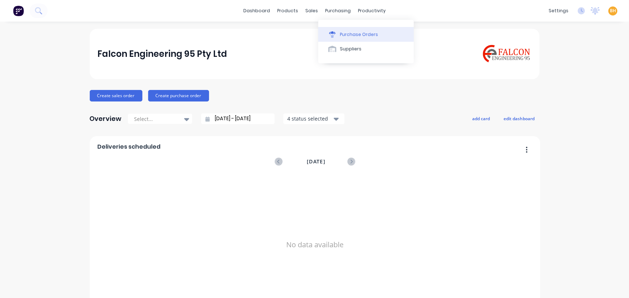
click at [355, 34] on div "Purchase Orders" at bounding box center [359, 34] width 38 height 6
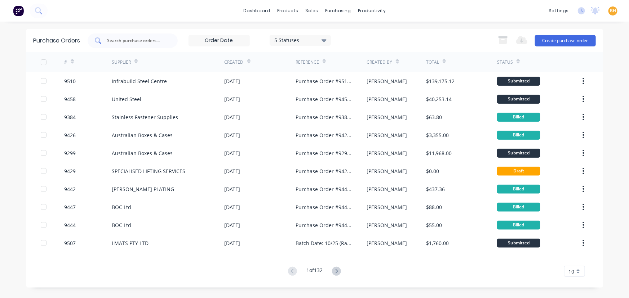
click at [132, 45] on div at bounding box center [133, 41] width 90 height 14
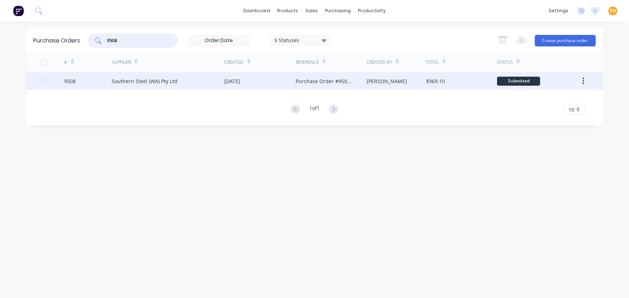
type input "9508"
click at [126, 86] on div "Southern Steel (WA) Pty Ltd" at bounding box center [168, 81] width 113 height 18
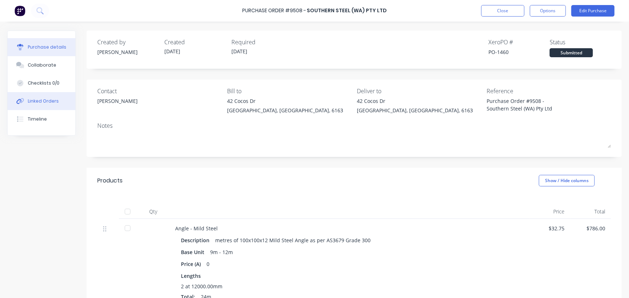
click at [60, 104] on button "Linked Orders" at bounding box center [42, 101] width 68 height 18
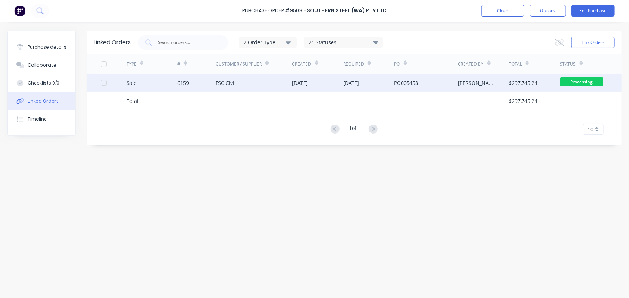
click at [200, 89] on div "6159" at bounding box center [196, 83] width 38 height 18
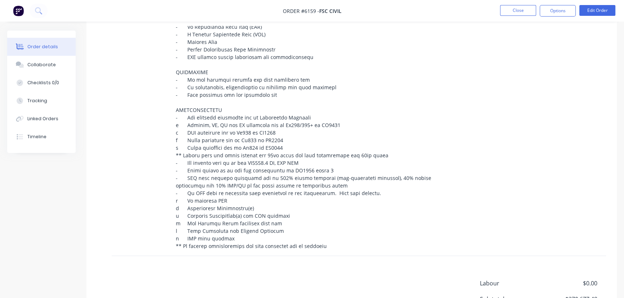
scroll to position [721, 0]
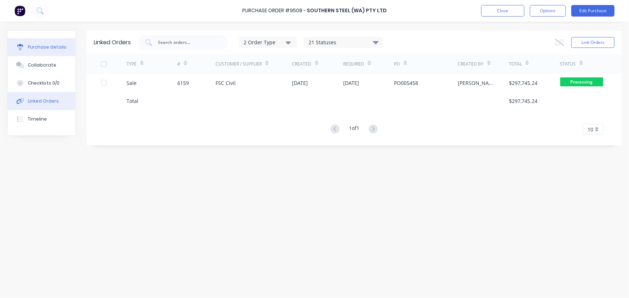
click at [38, 53] on button "Purchase details" at bounding box center [42, 47] width 68 height 18
type textarea "x"
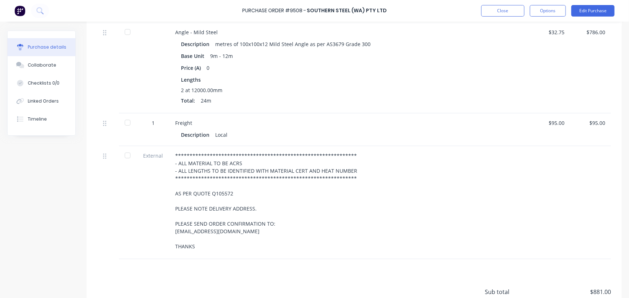
scroll to position [65, 0]
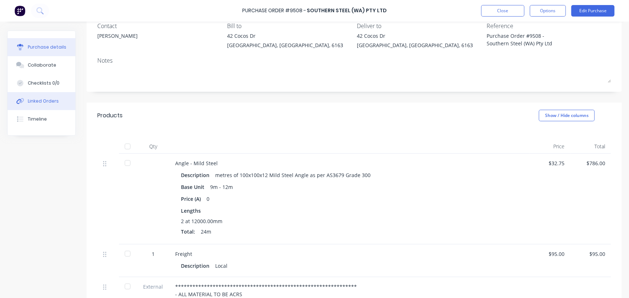
click at [48, 102] on div "Linked Orders" at bounding box center [43, 101] width 31 height 6
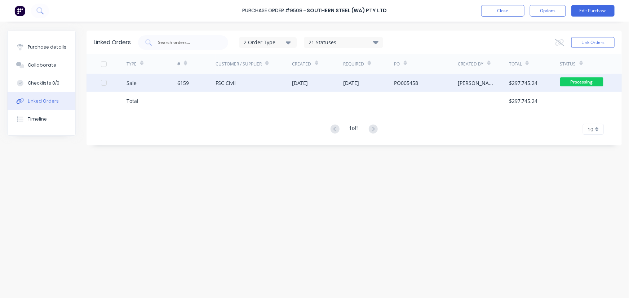
click at [192, 82] on div "6159" at bounding box center [196, 83] width 38 height 18
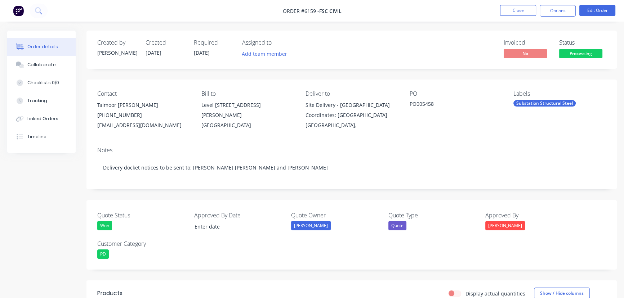
type input "24/07/2025"
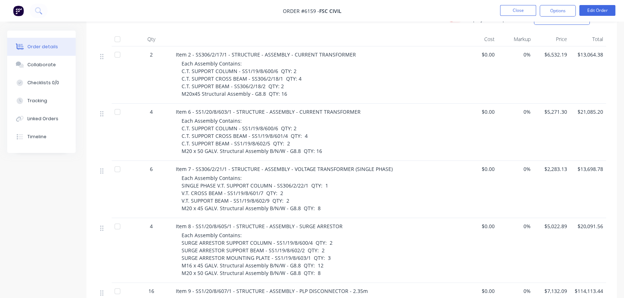
scroll to position [249, 0]
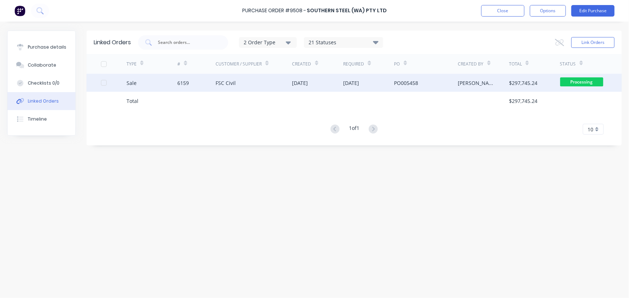
click at [210, 81] on div "6159" at bounding box center [196, 83] width 38 height 18
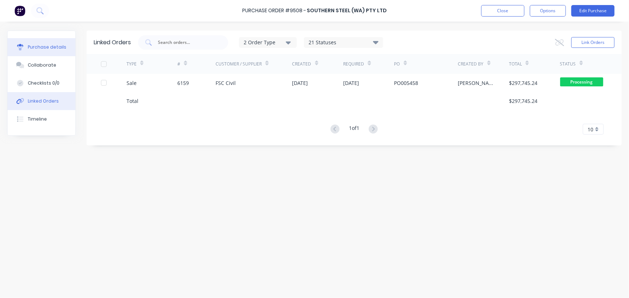
click at [32, 48] on div "Purchase details" at bounding box center [47, 47] width 39 height 6
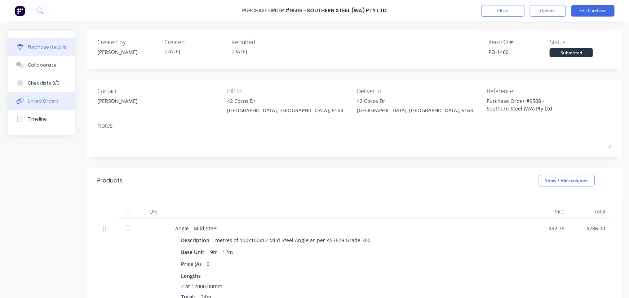
click at [30, 103] on div "Linked Orders" at bounding box center [43, 101] width 31 height 6
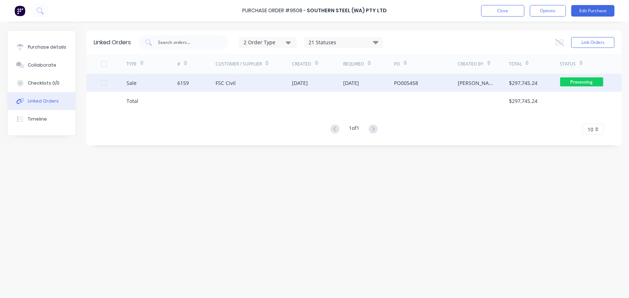
click at [209, 83] on div "6159" at bounding box center [196, 83] width 38 height 18
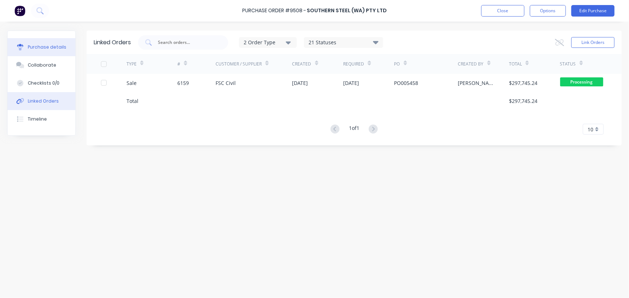
click at [41, 49] on div "Purchase details" at bounding box center [47, 47] width 39 height 6
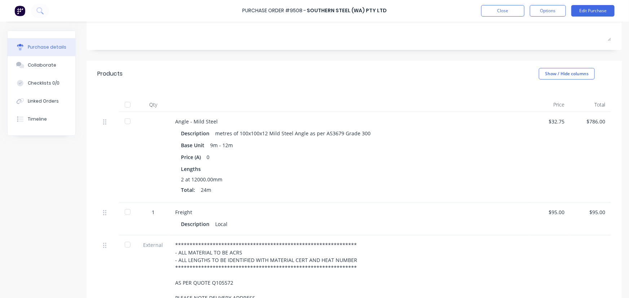
scroll to position [164, 0]
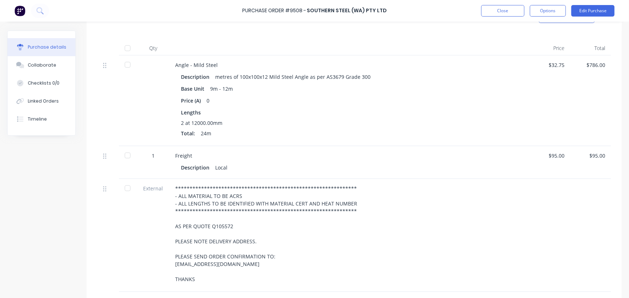
type textarea "x"
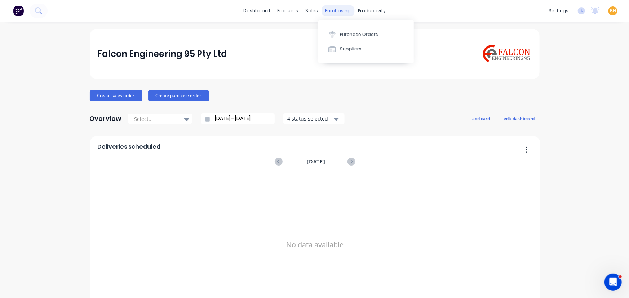
click at [331, 8] on div "purchasing" at bounding box center [337, 10] width 33 height 11
click at [349, 30] on button "Purchase Orders" at bounding box center [366, 34] width 96 height 14
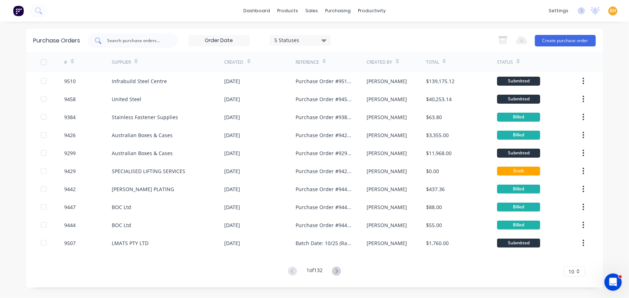
click at [139, 39] on input "text" at bounding box center [137, 40] width 60 height 7
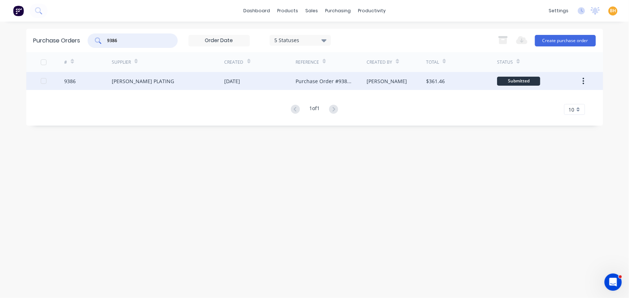
type input "9386"
click at [178, 87] on div "[PERSON_NAME] PLATING" at bounding box center [168, 81] width 113 height 18
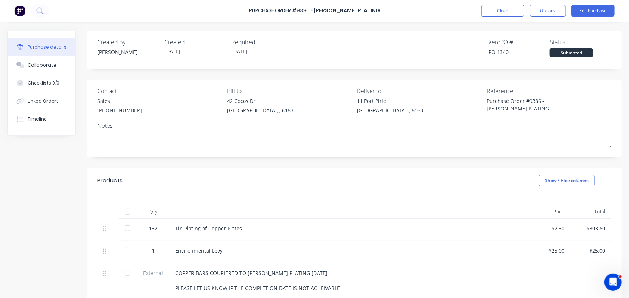
type textarea "x"
click at [490, 8] on button "Close" at bounding box center [502, 11] width 43 height 12
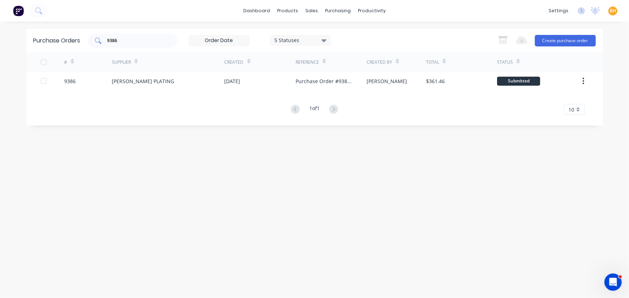
click at [133, 38] on input "9386" at bounding box center [137, 40] width 60 height 7
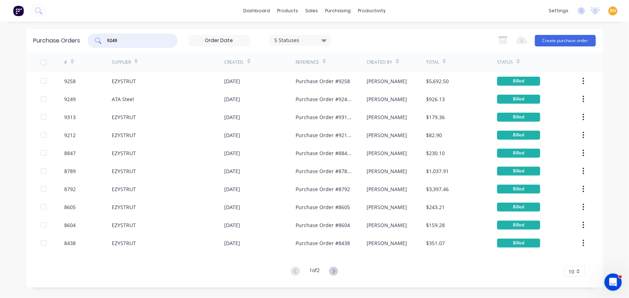
click at [126, 40] on input "9249" at bounding box center [137, 40] width 60 height 7
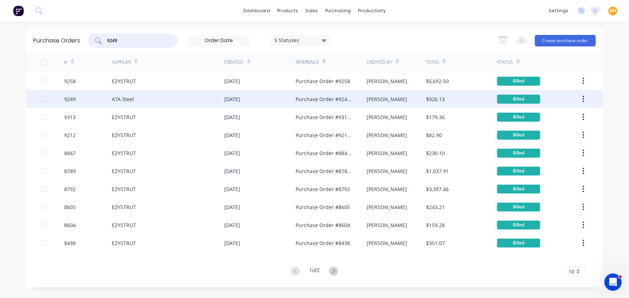
type input "9249"
click at [129, 98] on div "ATA Steel" at bounding box center [123, 100] width 22 height 8
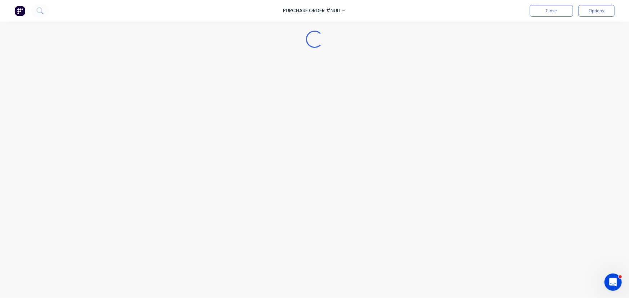
type textarea "x"
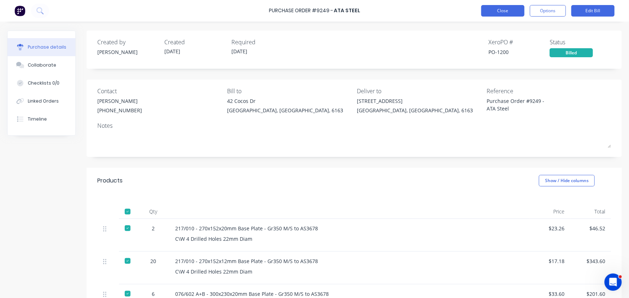
click at [493, 12] on button "Close" at bounding box center [502, 11] width 43 height 12
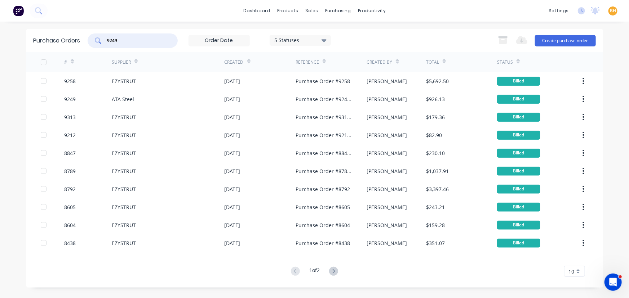
click at [125, 43] on input "9249" at bounding box center [137, 40] width 60 height 7
type input "9"
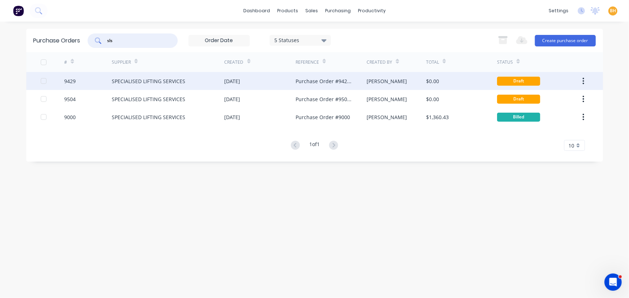
type input "sls"
click at [160, 80] on div "SPECIALISED LIFTING SERVICES" at bounding box center [149, 81] width 74 height 8
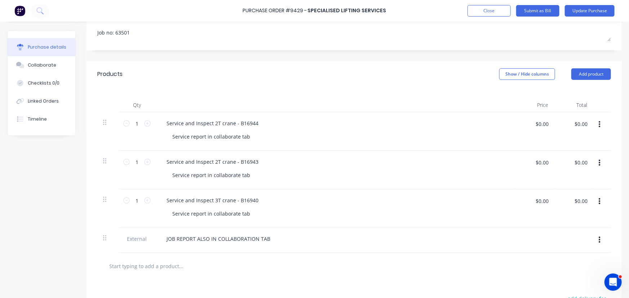
scroll to position [61, 0]
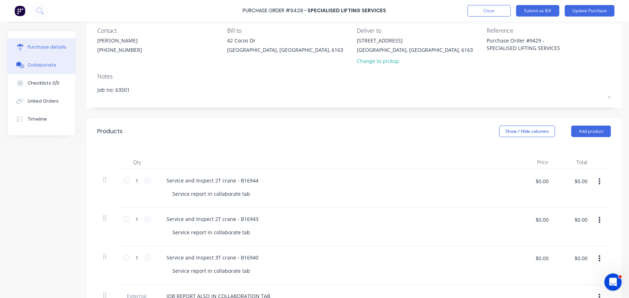
click at [36, 68] on button "Collaborate" at bounding box center [42, 65] width 68 height 18
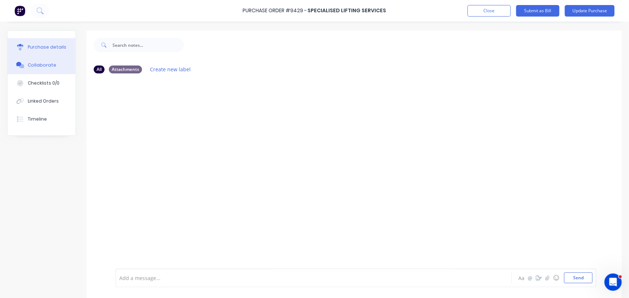
click at [43, 48] on div "Purchase details" at bounding box center [47, 47] width 39 height 6
type textarea "x"
